Goal: Information Seeking & Learning: Understand process/instructions

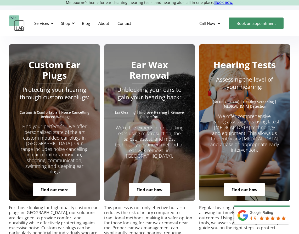
scroll to position [968, 0]
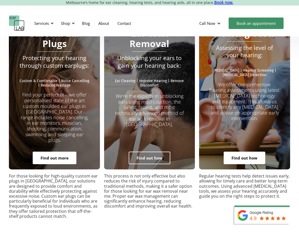
click at [156, 152] on link "Find out how" at bounding box center [150, 158] width 42 height 13
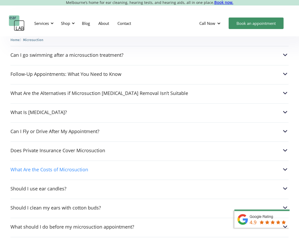
scroll to position [1386, 0]
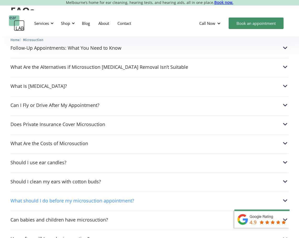
click at [139, 197] on div "What should I do before my microsuction appointment?" at bounding box center [149, 200] width 278 height 7
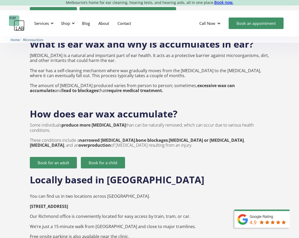
scroll to position [680, 0]
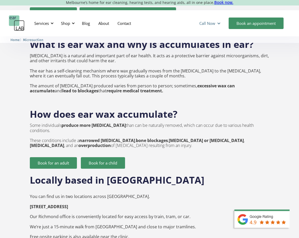
click at [218, 23] on div at bounding box center [219, 23] width 4 height 4
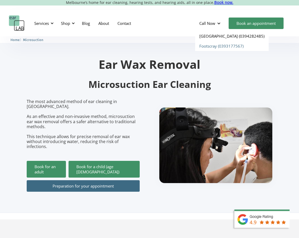
scroll to position [0, 0]
